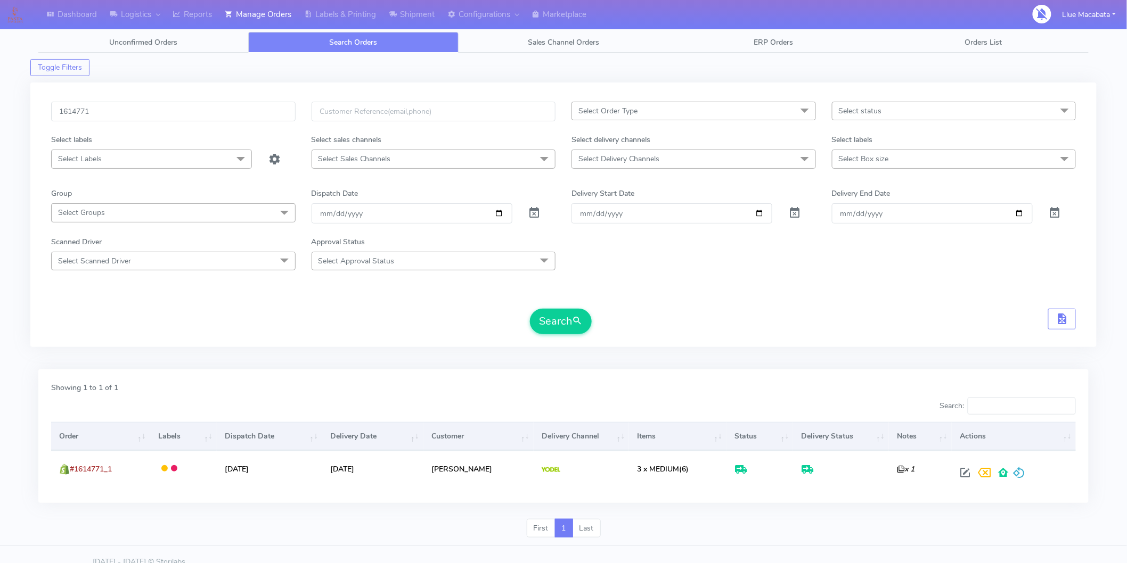
click at [99, 109] on input "1614771" at bounding box center [173, 112] width 244 height 20
type input "1614837"
drag, startPoint x: 562, startPoint y: 314, endPoint x: 505, endPoint y: 314, distance: 57.5
click at [562, 313] on button "Search" at bounding box center [561, 322] width 62 height 26
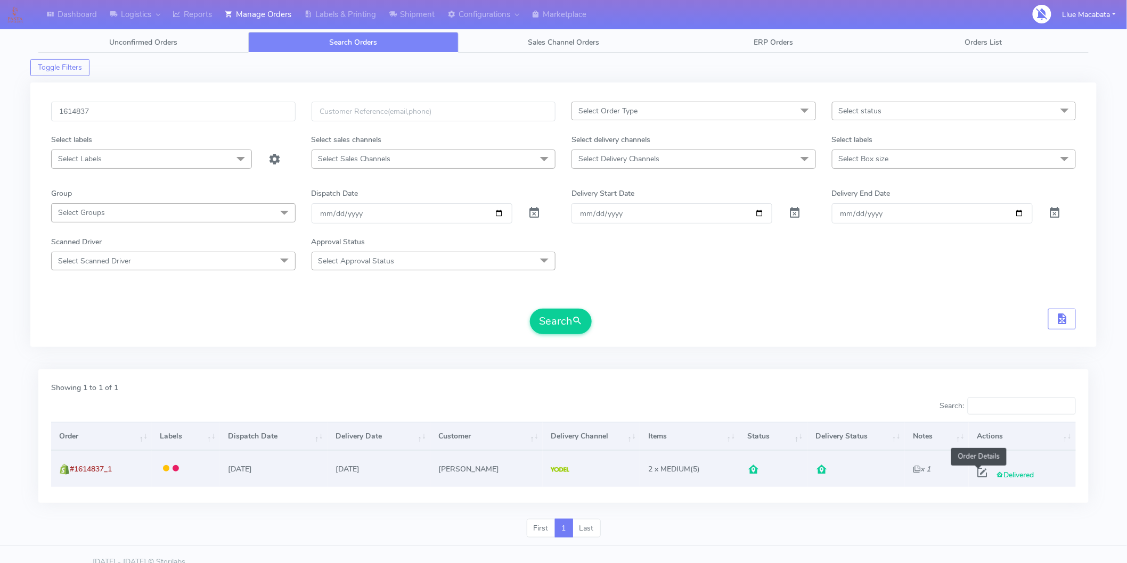
click at [977, 470] on span at bounding box center [981, 475] width 19 height 10
select select "5"
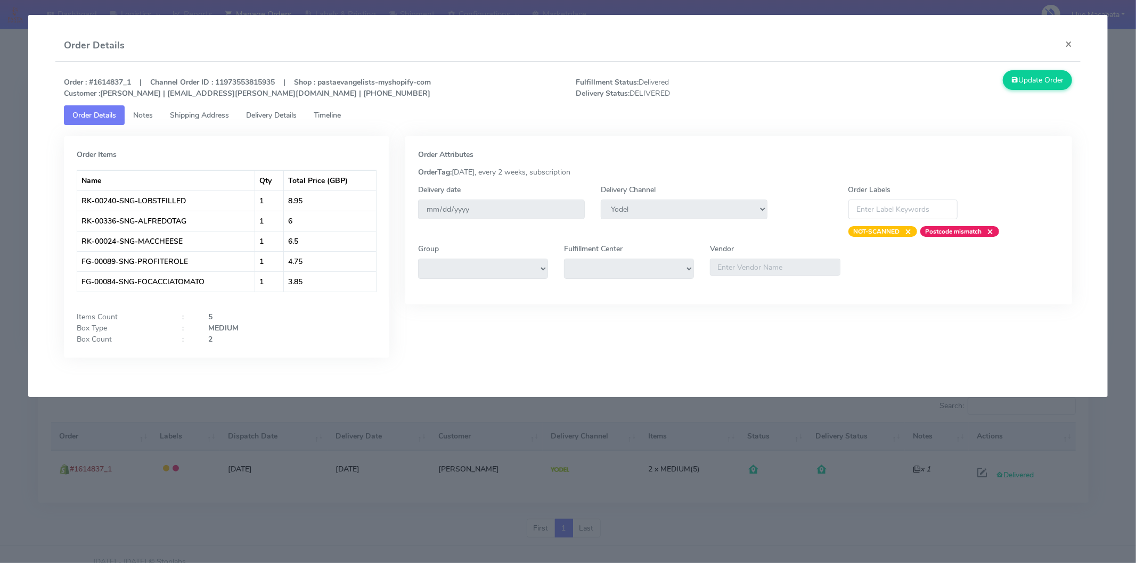
click at [319, 110] on span "Timeline" at bounding box center [327, 115] width 27 height 10
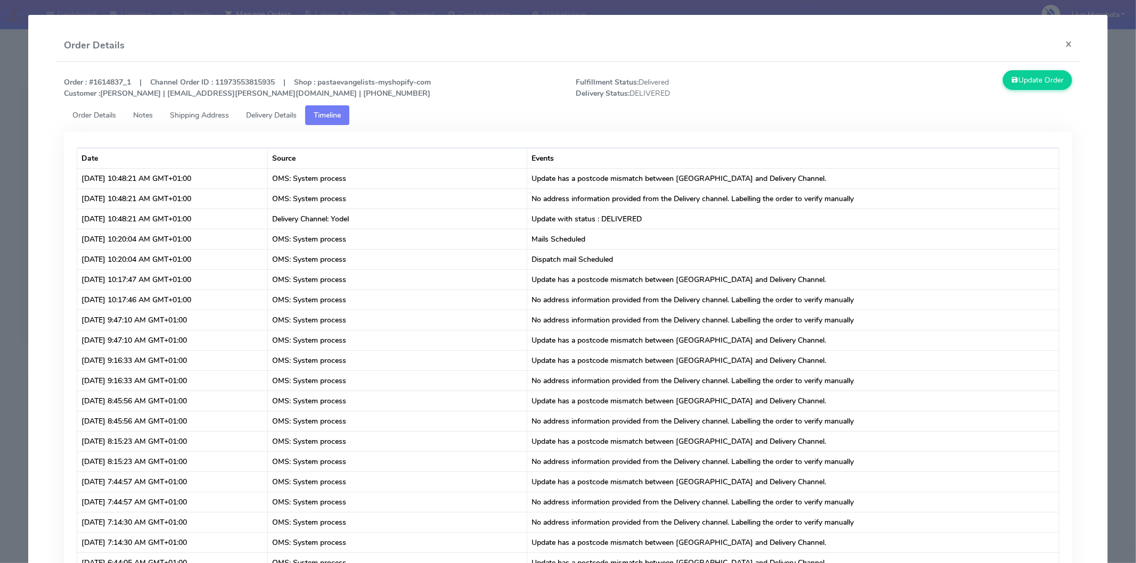
click at [261, 110] on span "Delivery Details" at bounding box center [271, 115] width 51 height 10
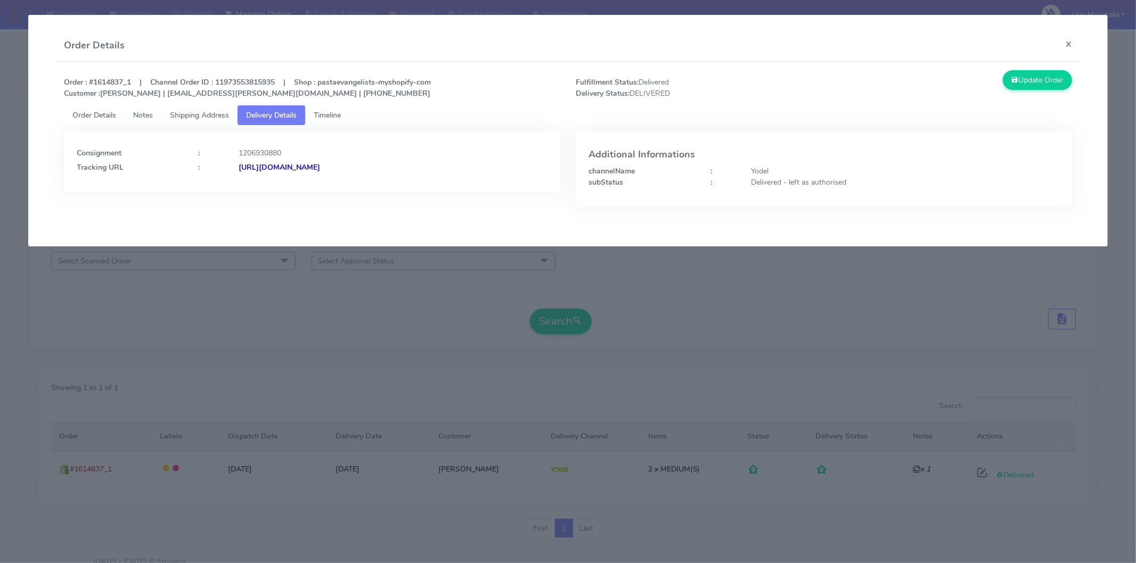
click at [320, 171] on strong "[URL][DOMAIN_NAME]" at bounding box center [279, 167] width 81 height 10
drag, startPoint x: 1071, startPoint y: 42, endPoint x: 224, endPoint y: 89, distance: 849.0
click at [1007, 39] on div "Order Details ×" at bounding box center [567, 46] width 1025 height 32
click at [1060, 43] on button "×" at bounding box center [1068, 44] width 24 height 28
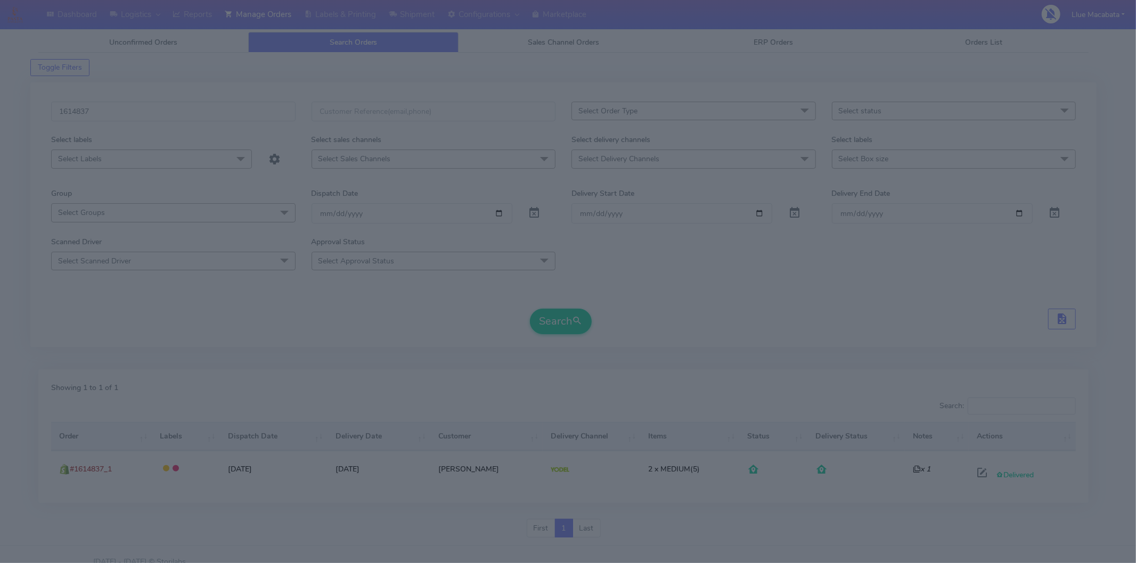
click at [1065, 44] on div "Update Order" at bounding box center [952, 31] width 256 height 29
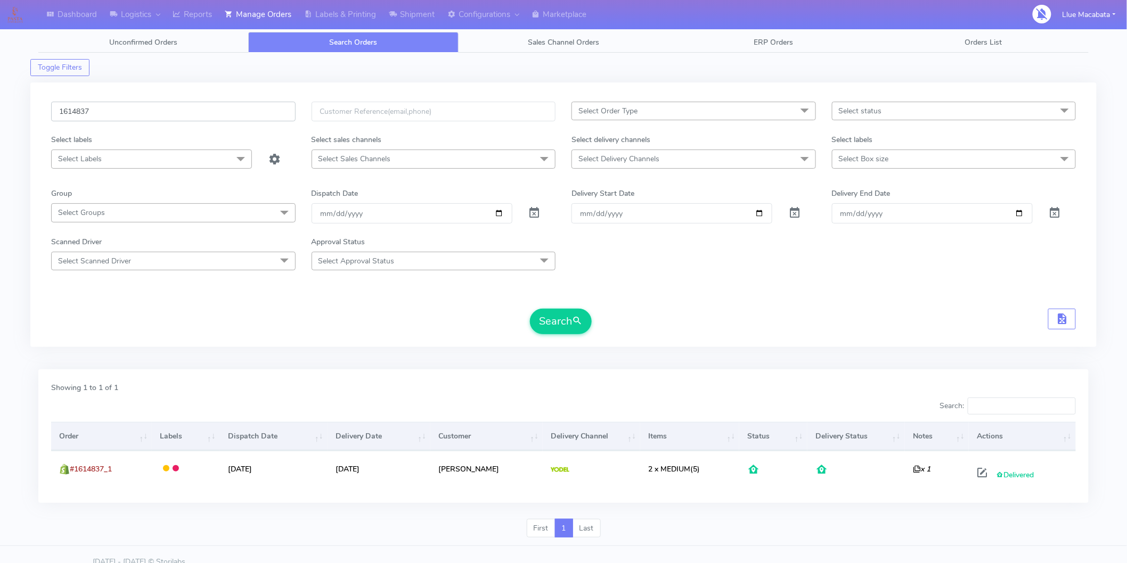
click at [117, 105] on input "1614837" at bounding box center [173, 112] width 244 height 20
paste input "5149"
type input "1615149"
click at [551, 322] on button "Search" at bounding box center [561, 322] width 62 height 26
